Goal: Transaction & Acquisition: Download file/media

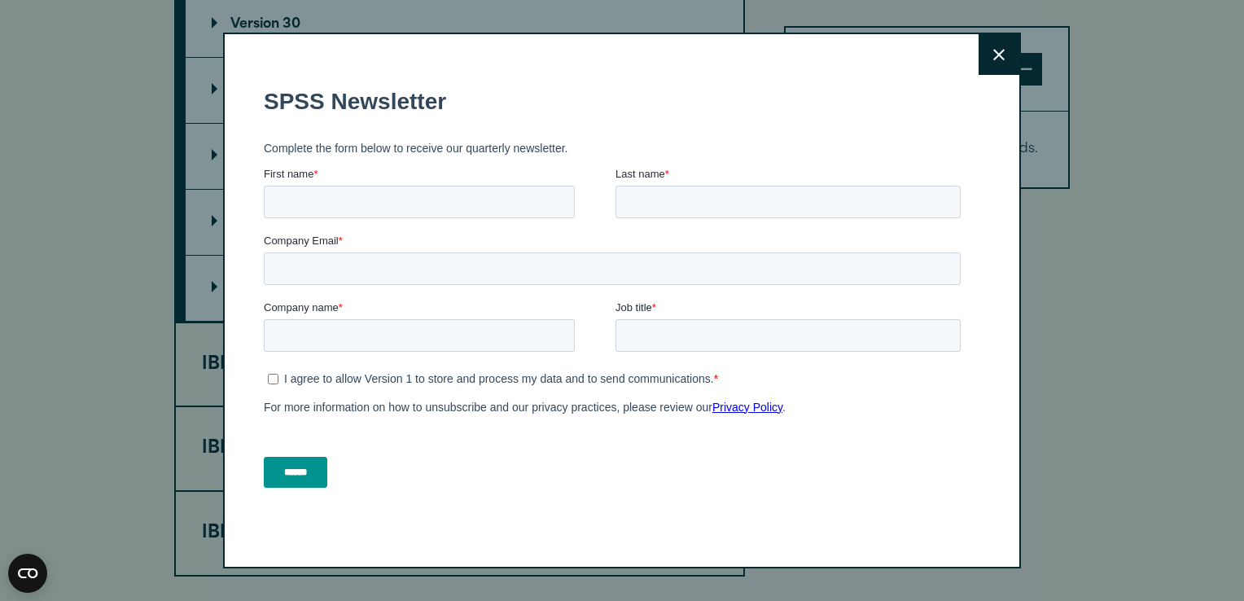
click at [1000, 51] on button "Close" at bounding box center [999, 54] width 41 height 41
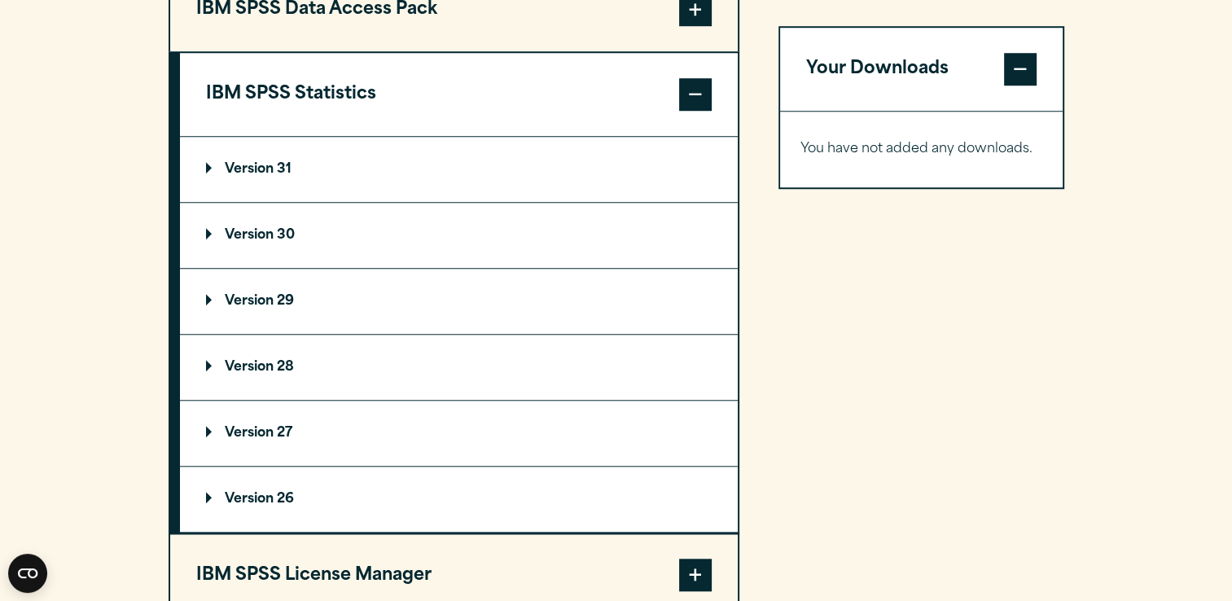
scroll to position [1218, 0]
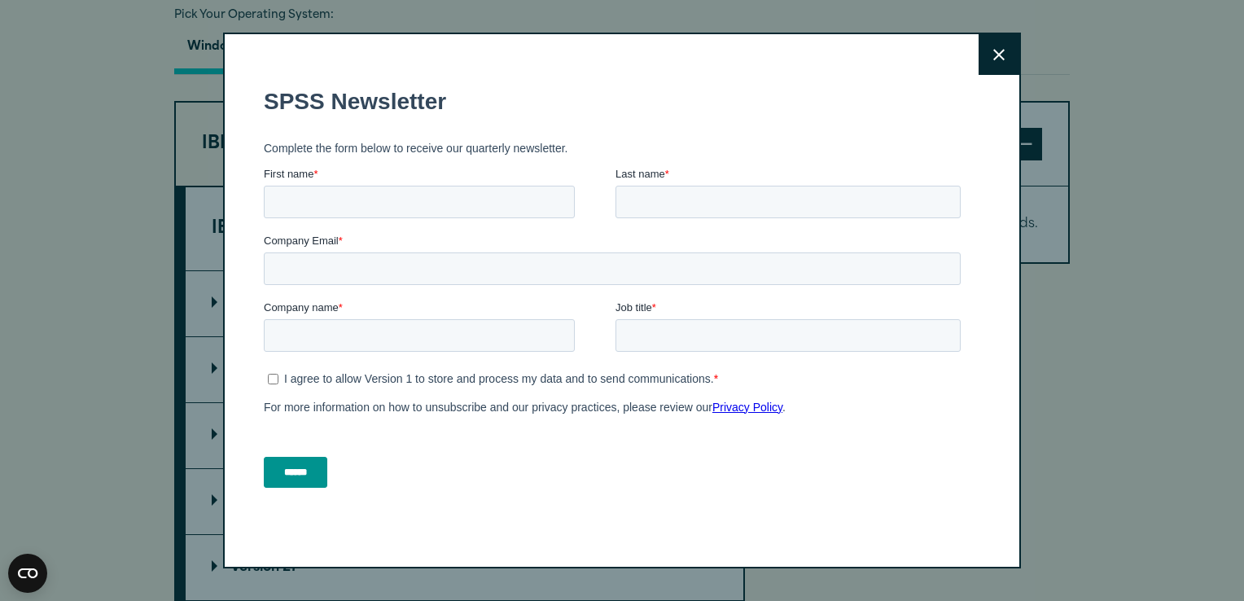
click at [994, 62] on button "Close" at bounding box center [999, 54] width 41 height 41
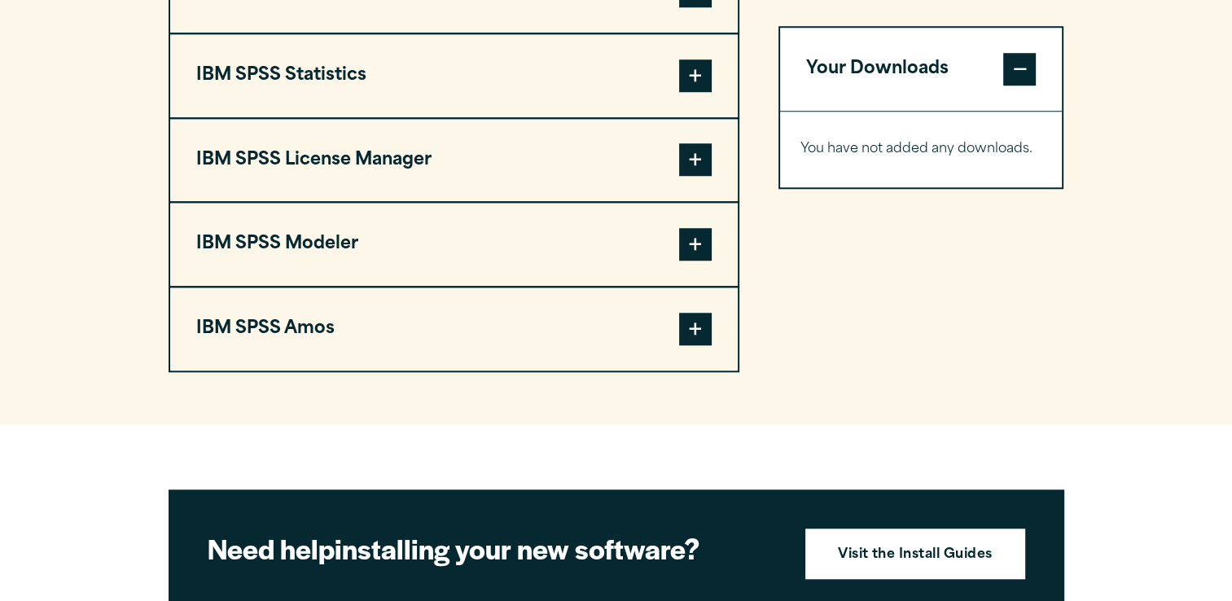
scroll to position [1368, 0]
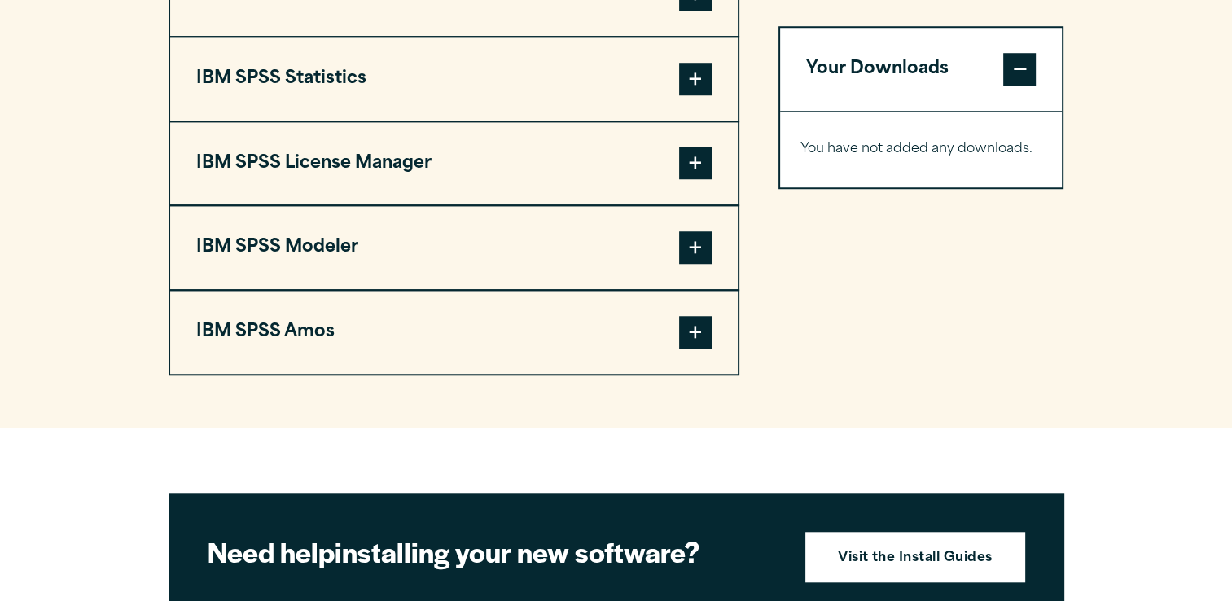
click at [713, 68] on button "IBM SPSS Statistics" at bounding box center [454, 78] width 568 height 83
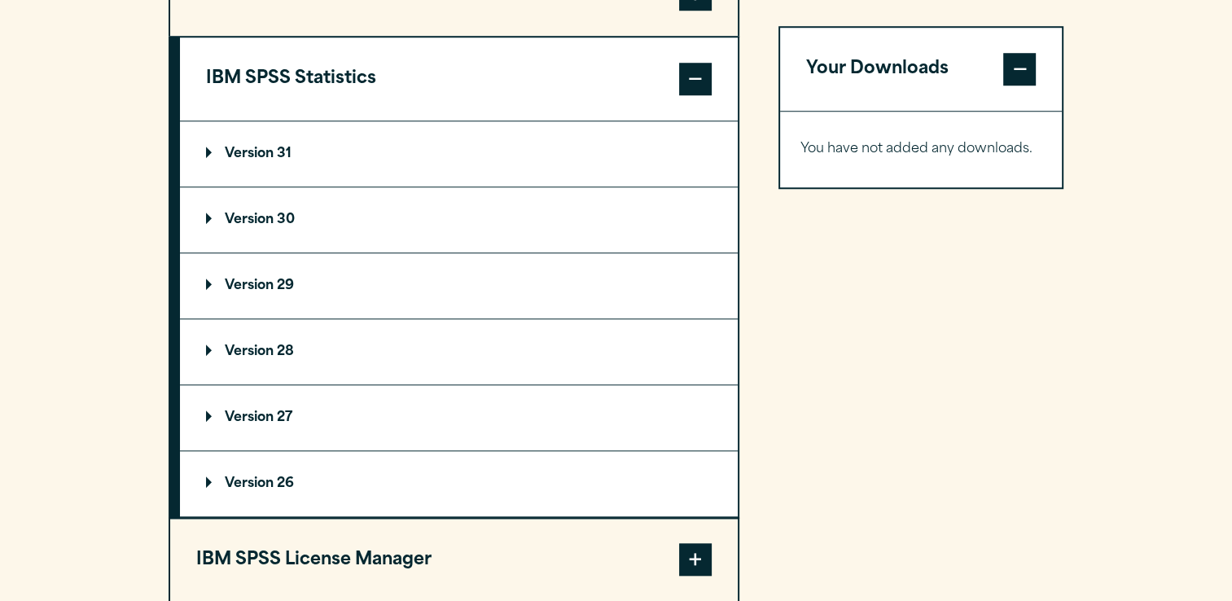
click at [498, 288] on summary "Version 29" at bounding box center [459, 285] width 558 height 65
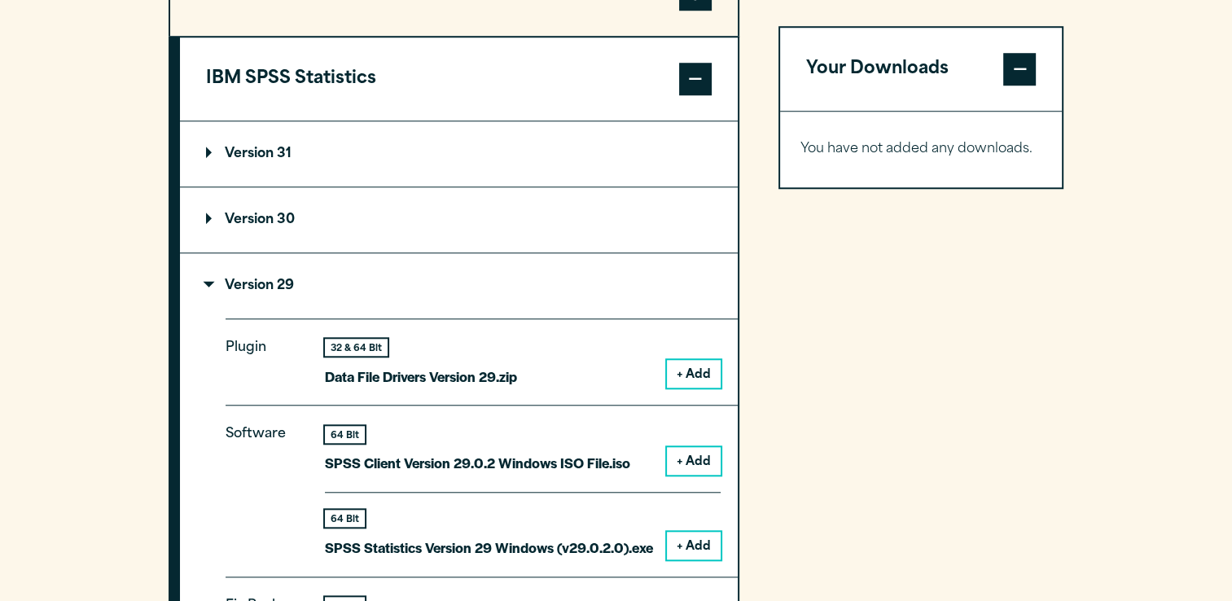
click at [498, 288] on summary "Version 29" at bounding box center [459, 285] width 558 height 65
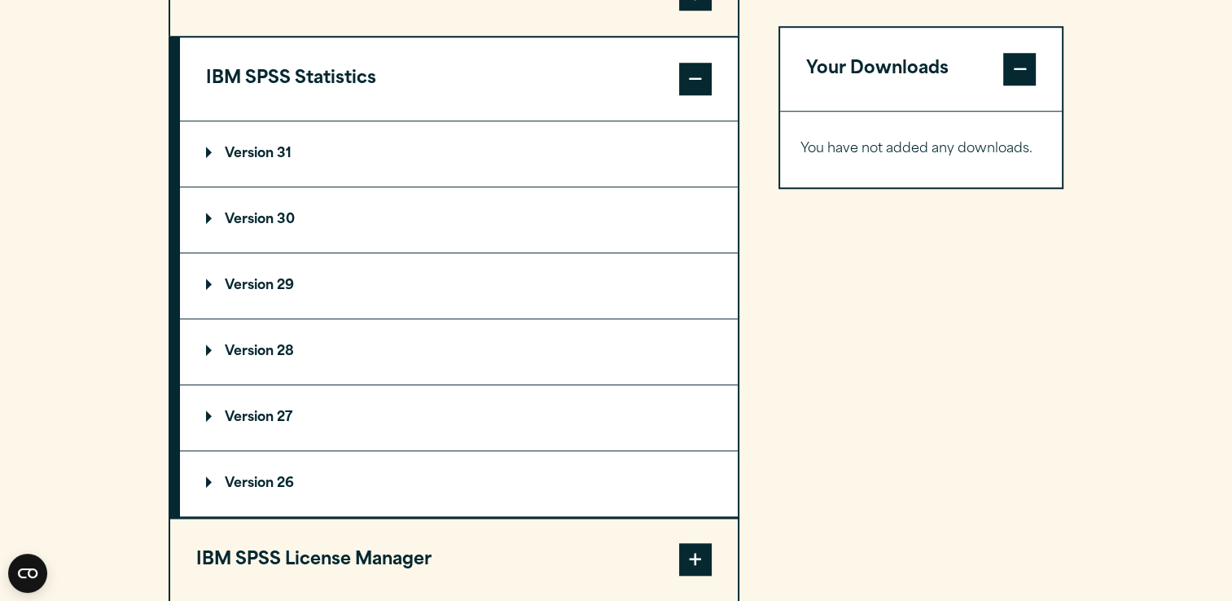
click at [498, 288] on summary "Version 29" at bounding box center [459, 285] width 558 height 65
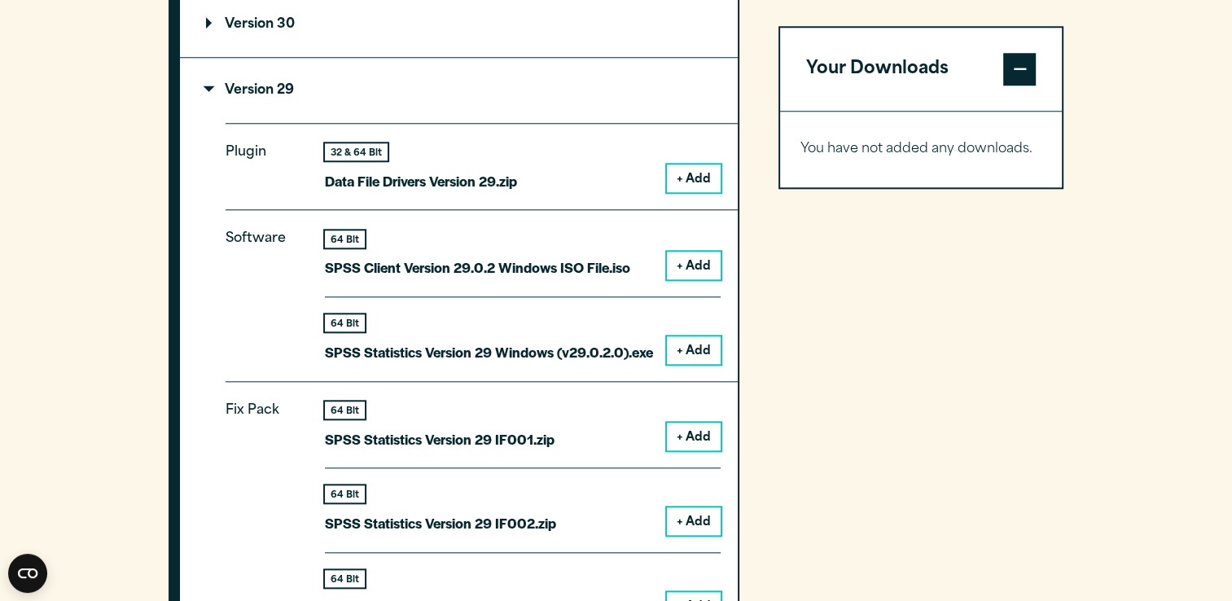
scroll to position [0, 0]
click at [696, 259] on button "+ Add" at bounding box center [694, 266] width 54 height 28
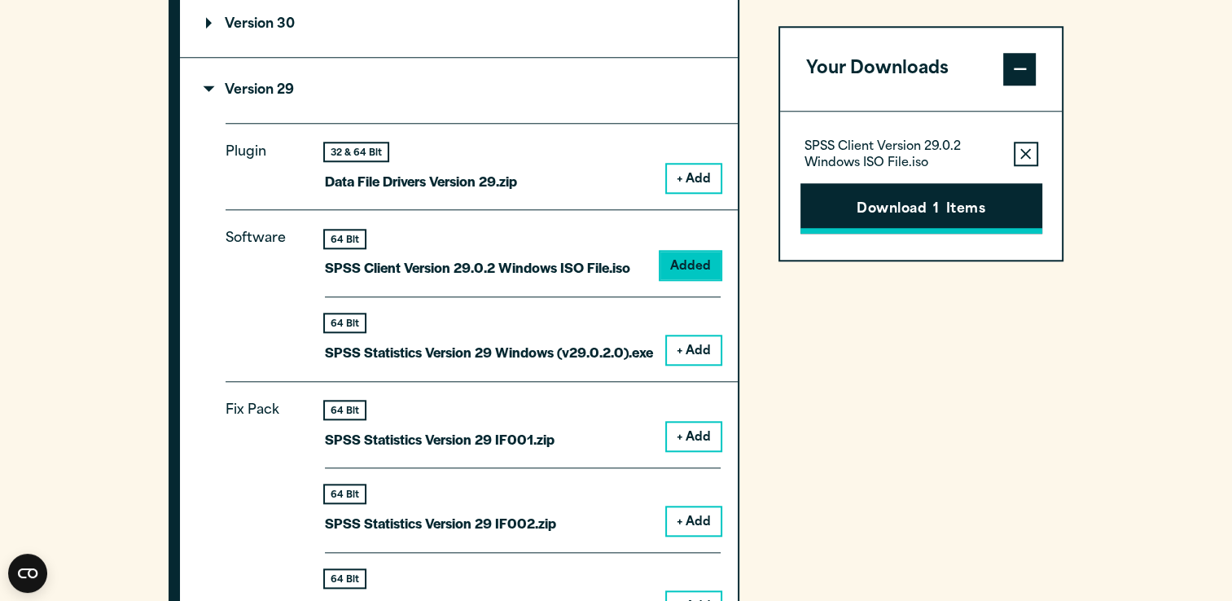
click at [871, 209] on button "Download 1 Items" at bounding box center [922, 208] width 242 height 50
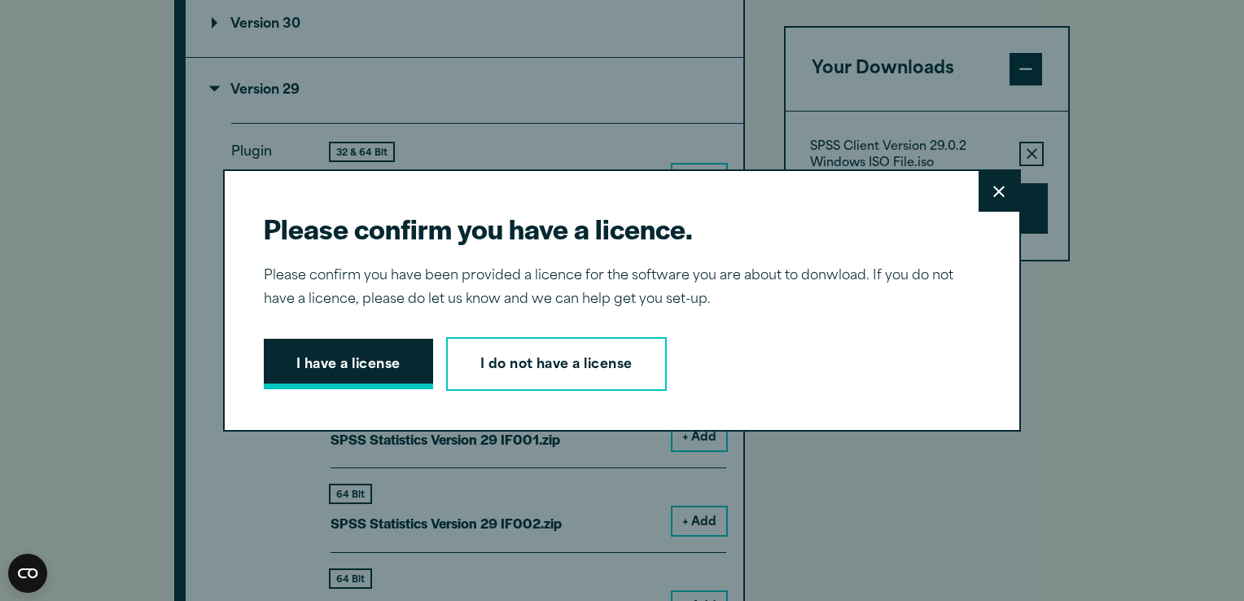
click at [391, 357] on button "I have a license" at bounding box center [348, 364] width 169 height 50
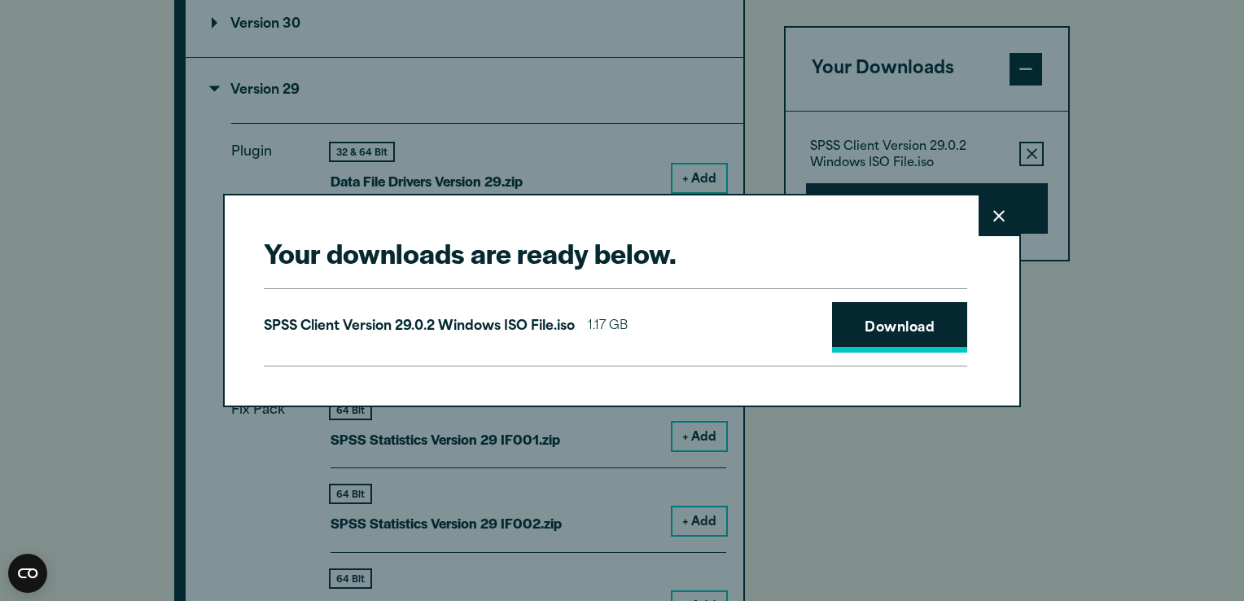
click at [896, 317] on link "Download" at bounding box center [899, 327] width 135 height 50
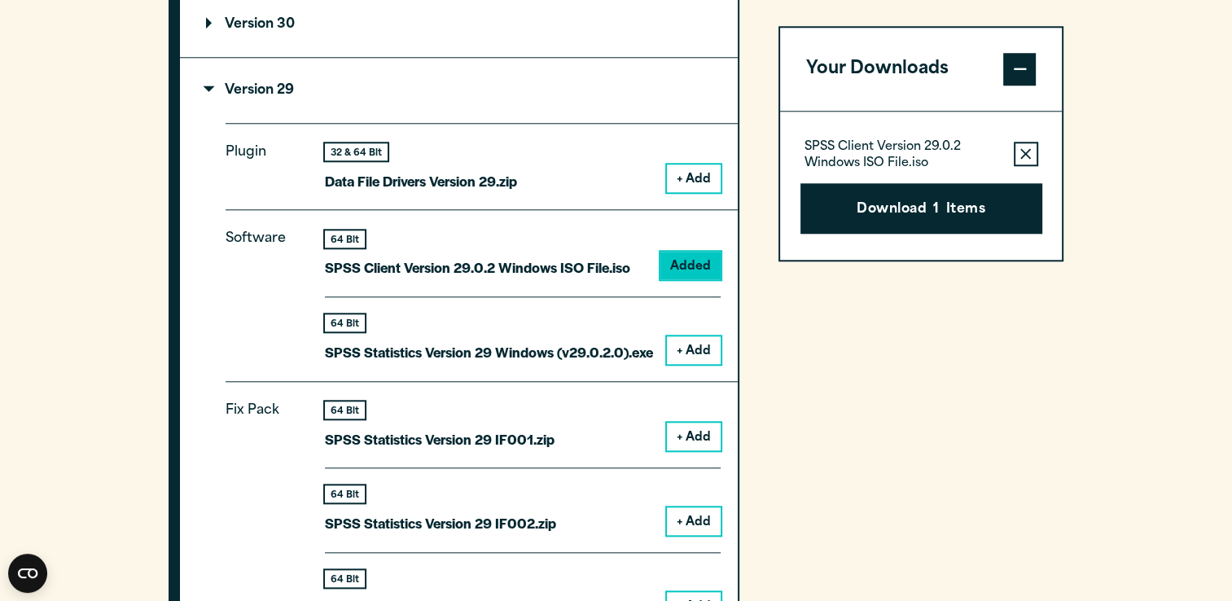
drag, startPoint x: 1099, startPoint y: 180, endPoint x: 1101, endPoint y: 214, distance: 34.2
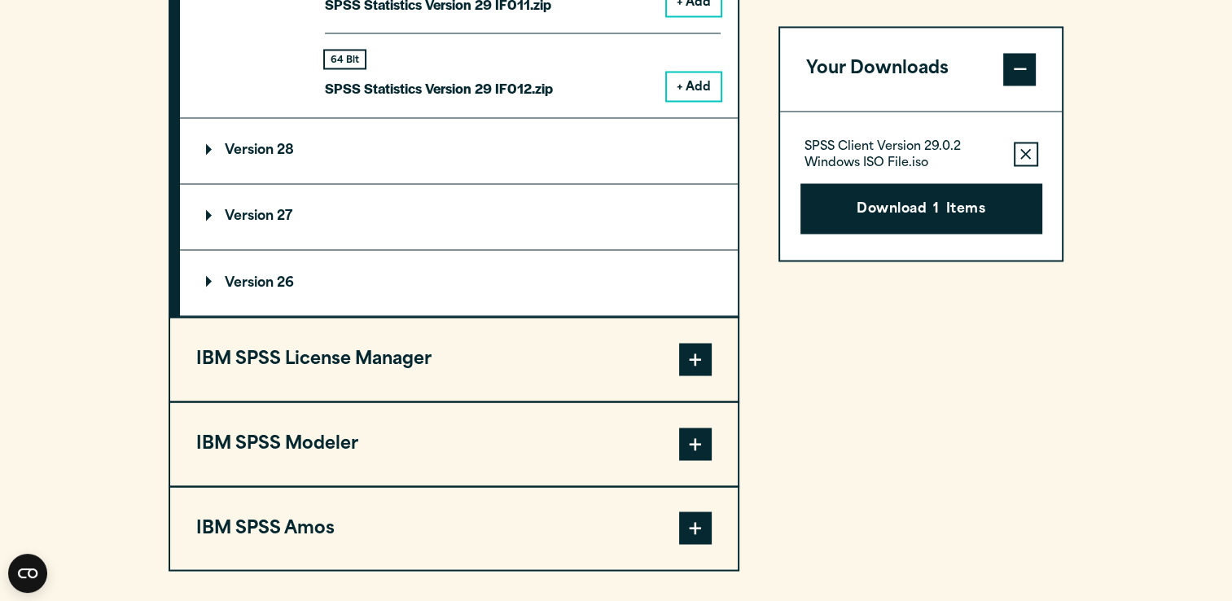
scroll to position [2867, 0]
